Goal: Information Seeking & Learning: Learn about a topic

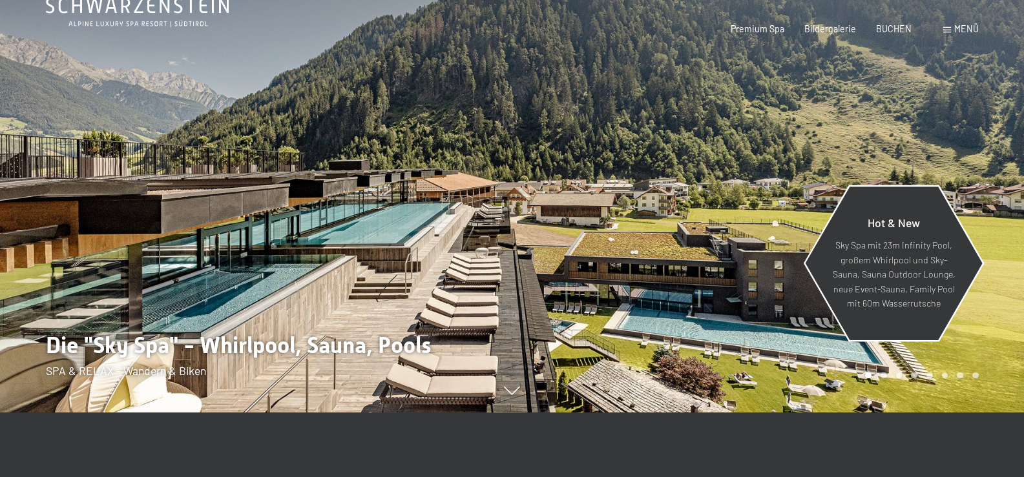
click at [901, 258] on p "Sky Spa mit 23m Infinity Pool, großem Whirlpool und Sky-Sauna, Sauna Outdoor Lo…" at bounding box center [893, 274] width 123 height 73
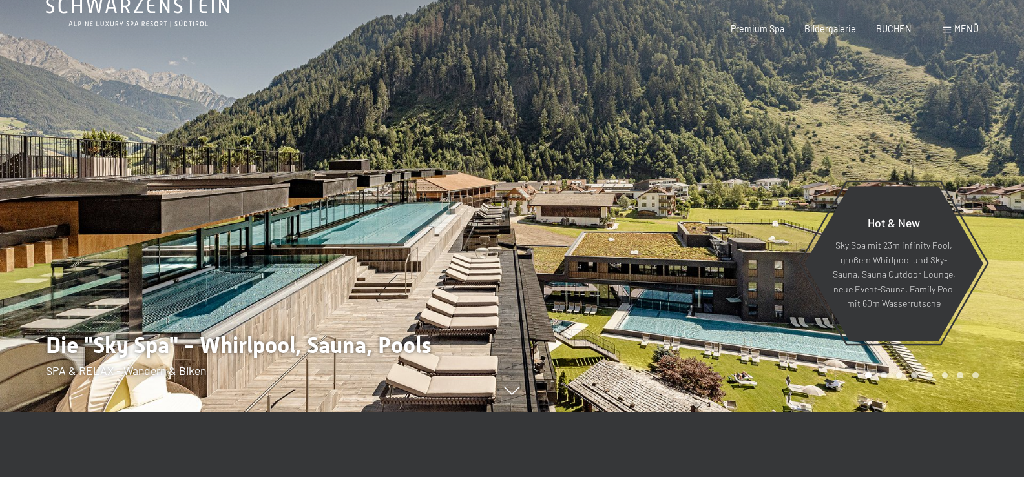
click at [282, 231] on div at bounding box center [256, 173] width 512 height 477
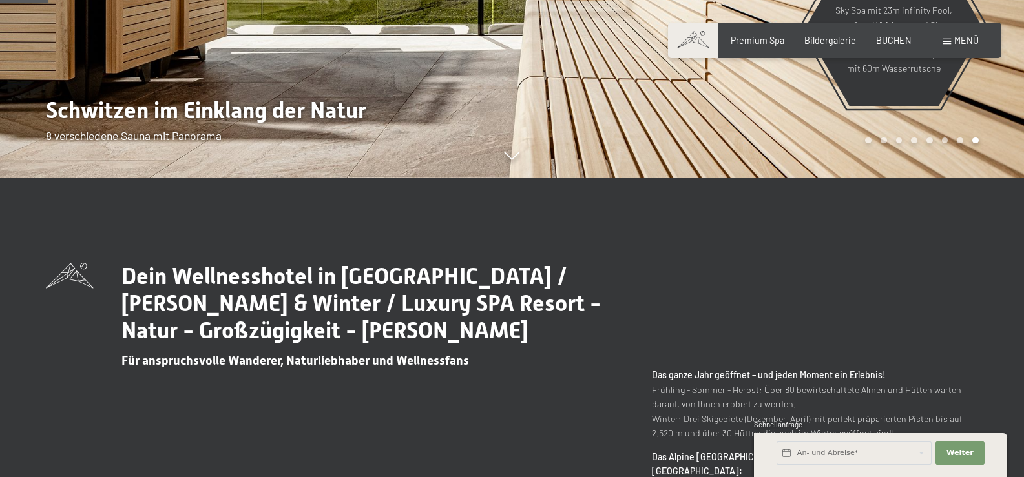
scroll to position [323, 0]
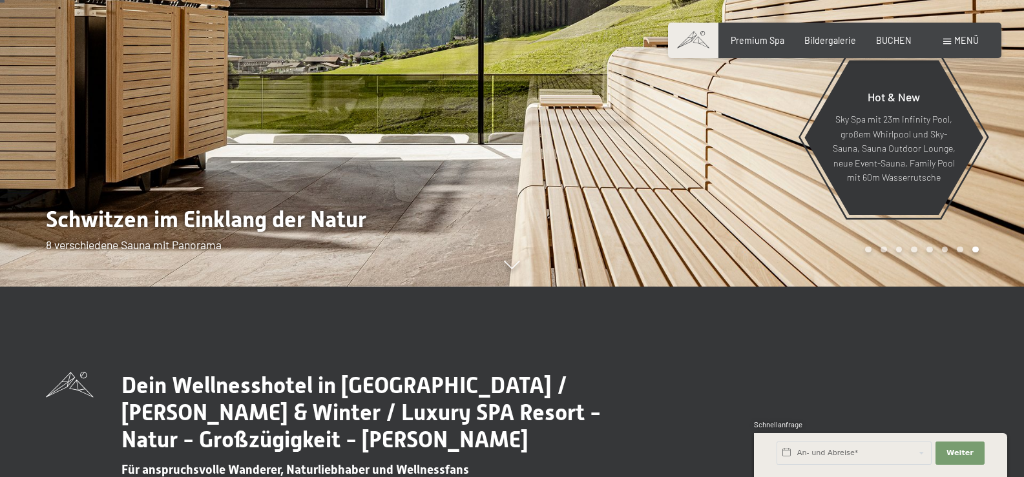
scroll to position [0, 0]
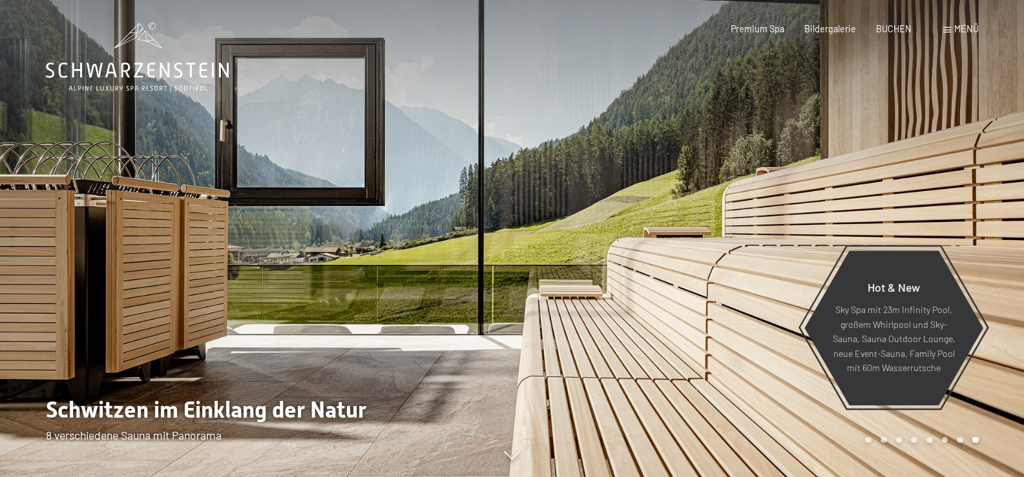
click at [477, 300] on div at bounding box center [256, 238] width 512 height 477
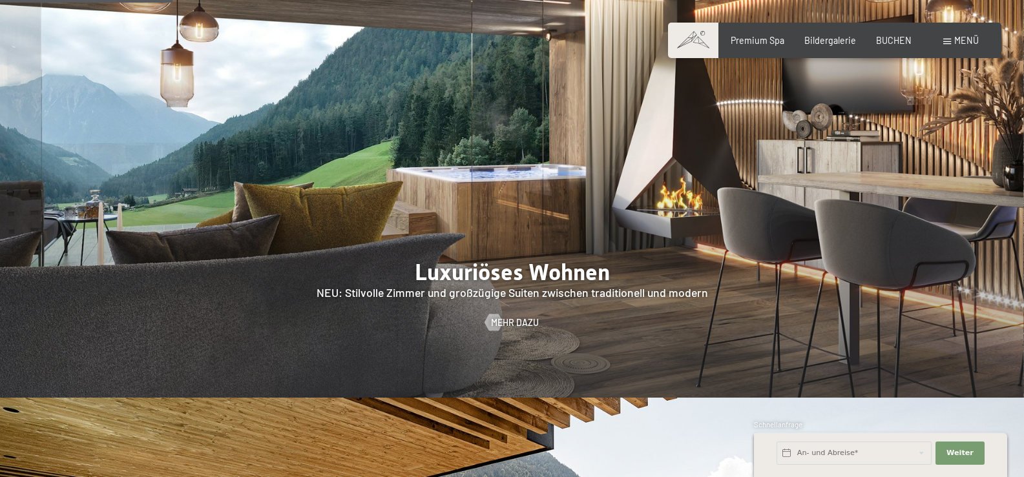
scroll to position [1098, 0]
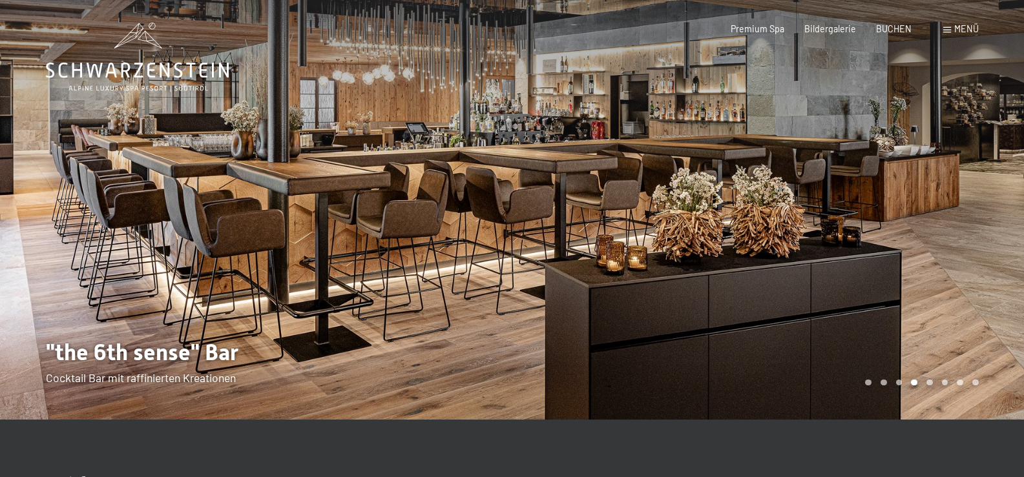
click at [914, 384] on div "Carousel Page 4 (Current Slide)" at bounding box center [914, 383] width 6 height 6
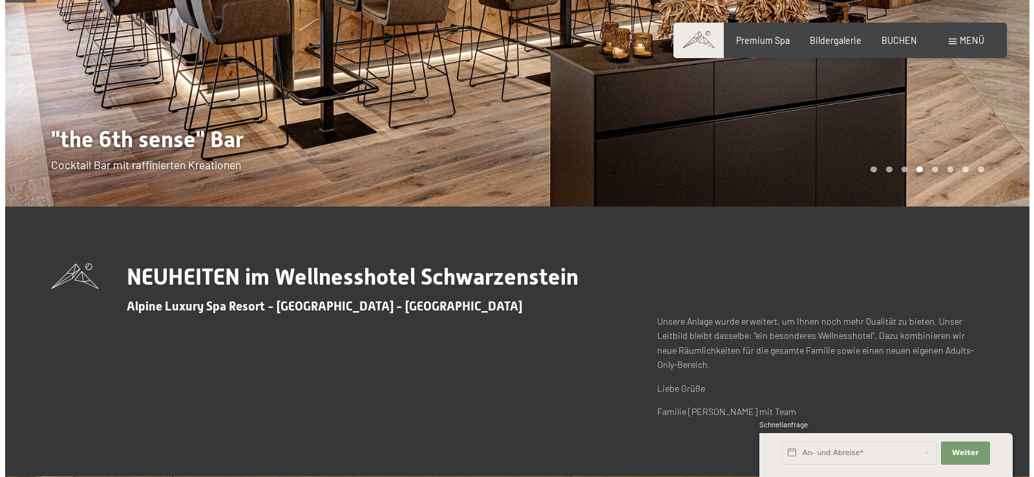
scroll to position [143, 0]
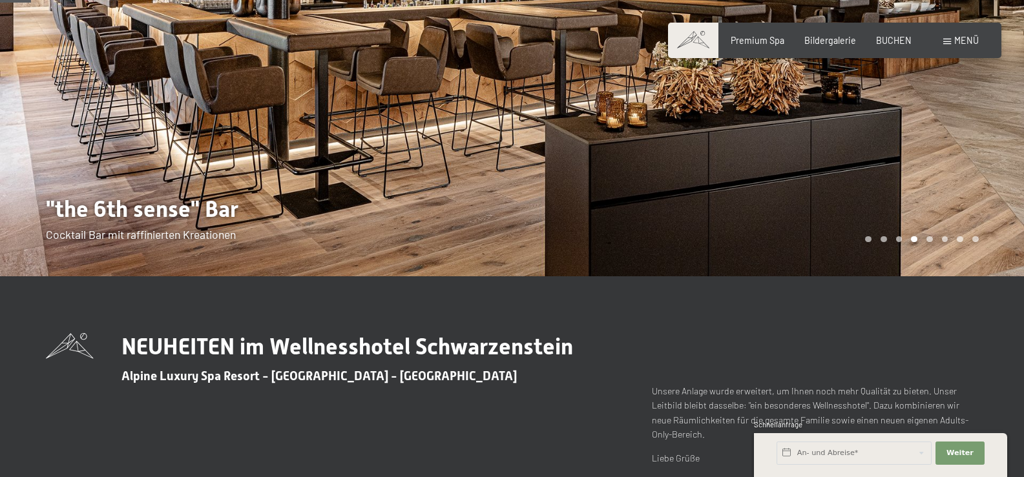
click at [962, 38] on span "Menü" at bounding box center [966, 40] width 25 height 11
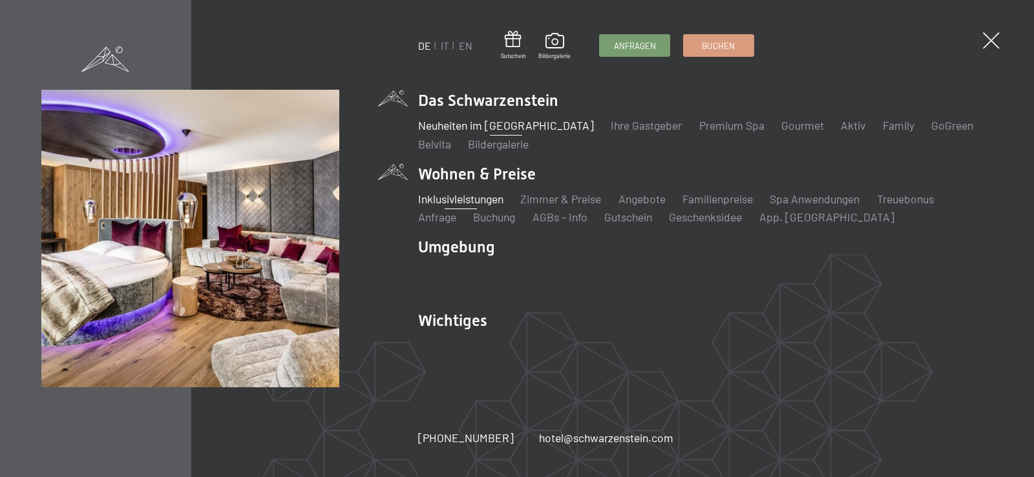
click at [450, 201] on link "Inklusivleistungen" at bounding box center [460, 199] width 85 height 14
